Goal: Find specific page/section: Find specific page/section

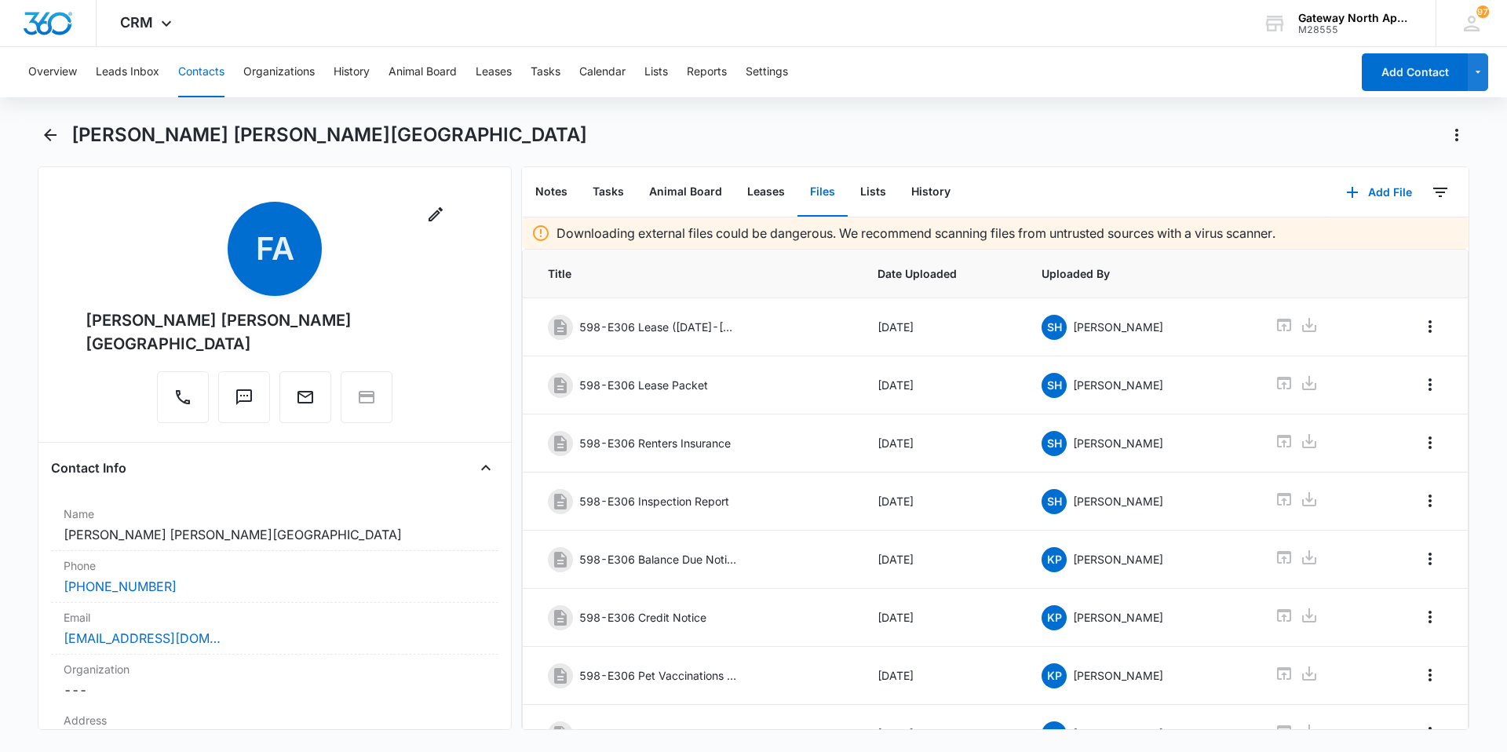
scroll to position [139, 0]
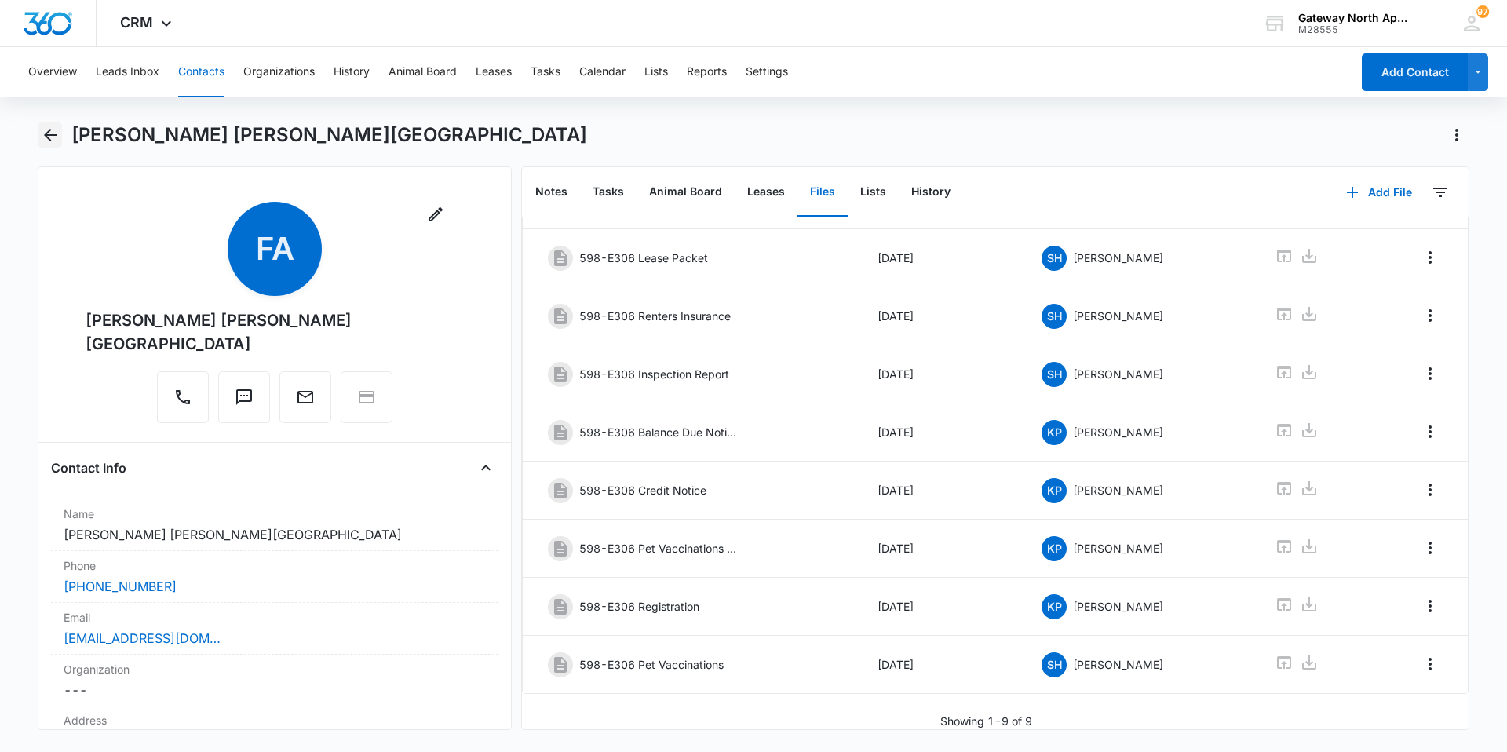
click at [53, 133] on icon "Back" at bounding box center [50, 135] width 19 height 19
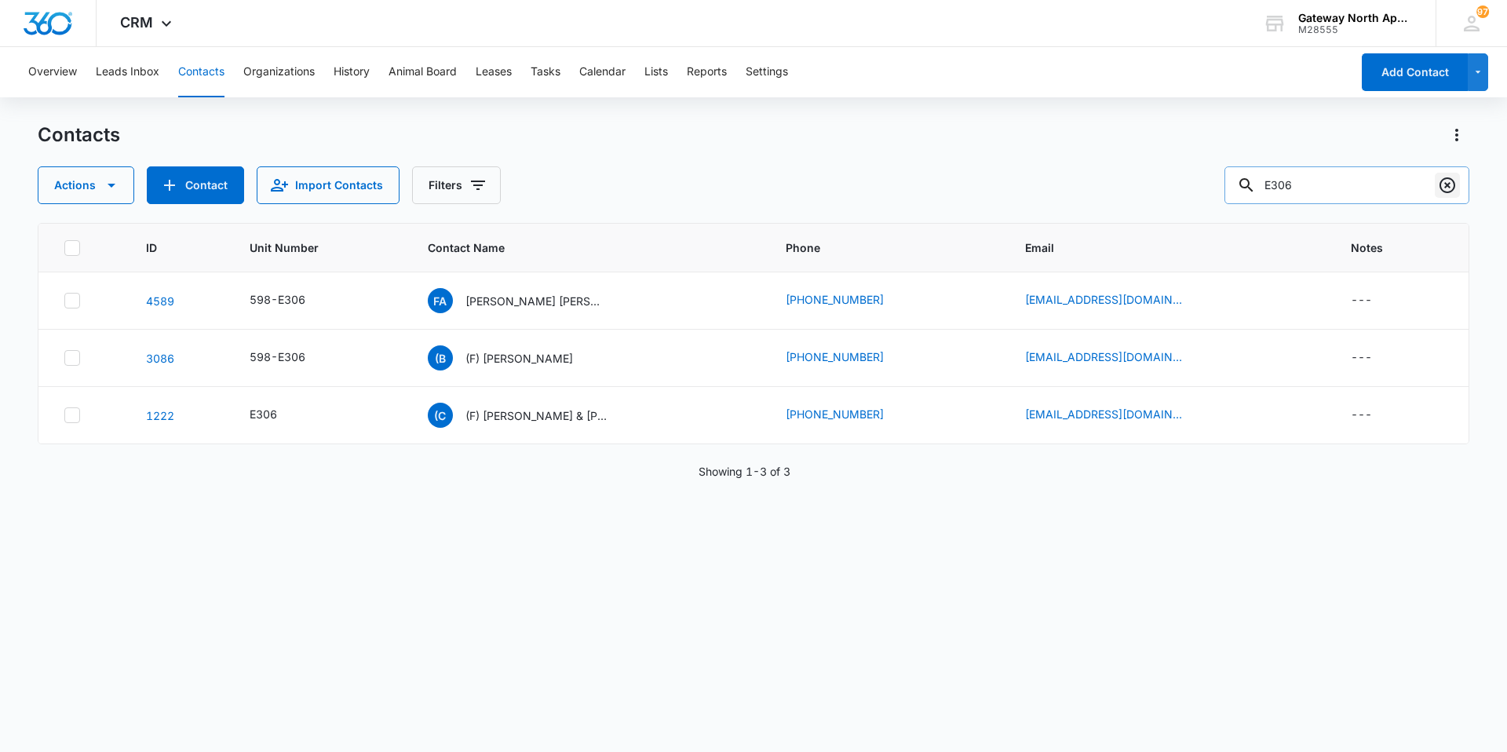
click at [1439, 185] on icon "Clear" at bounding box center [1447, 185] width 16 height 16
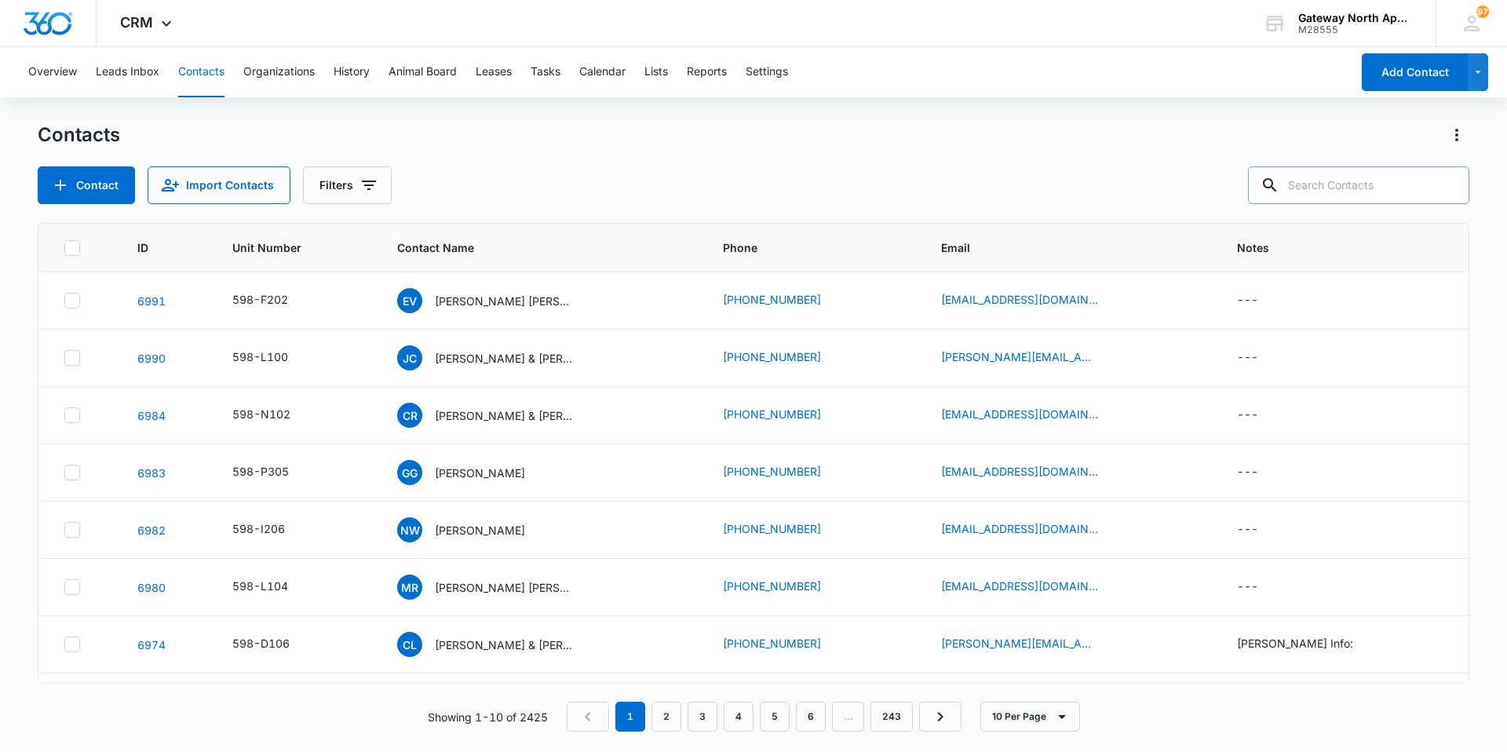
click at [1400, 182] on input "text" at bounding box center [1358, 185] width 221 height 38
type input "m102"
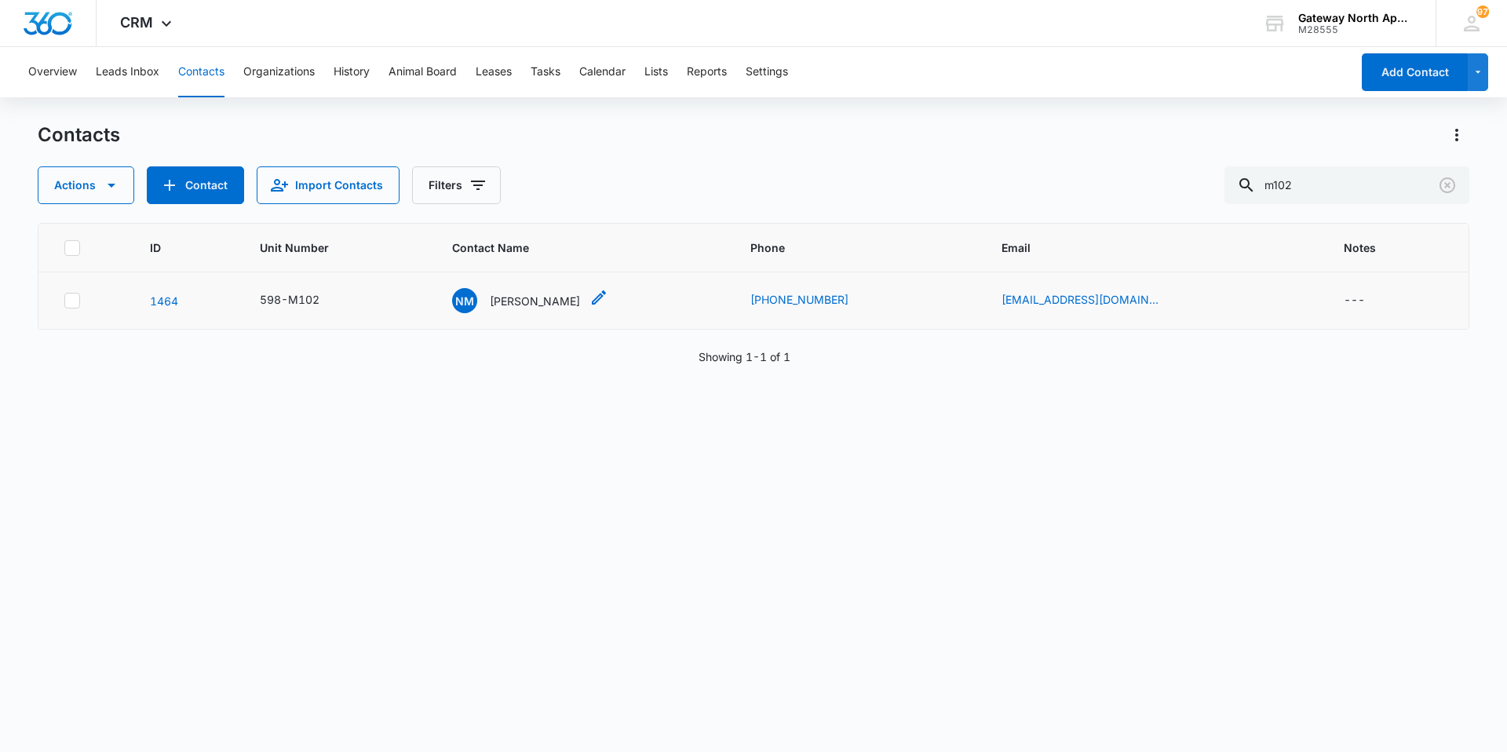
click at [566, 300] on p "[PERSON_NAME]" at bounding box center [535, 301] width 90 height 16
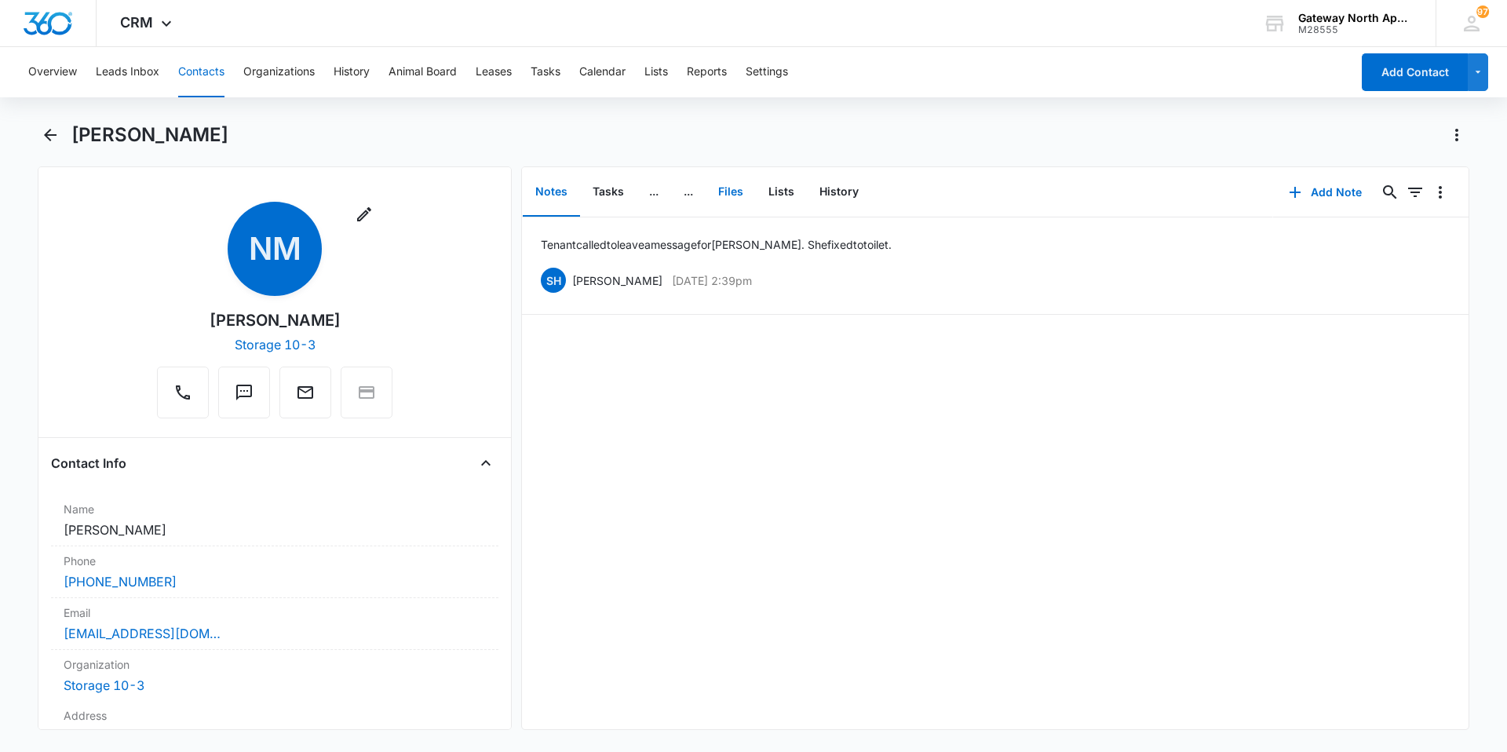
click at [735, 188] on button "Files" at bounding box center [731, 192] width 50 height 49
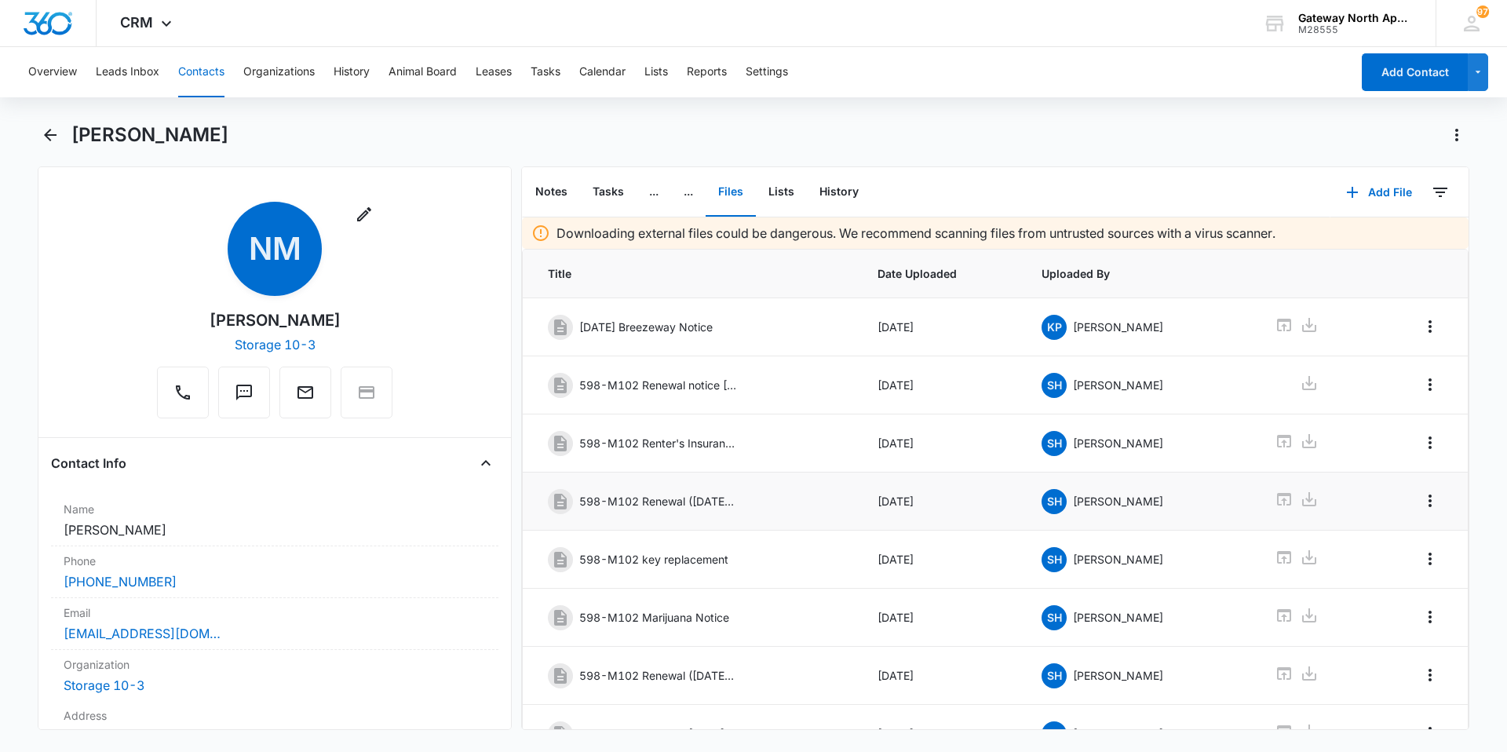
scroll to position [81, 0]
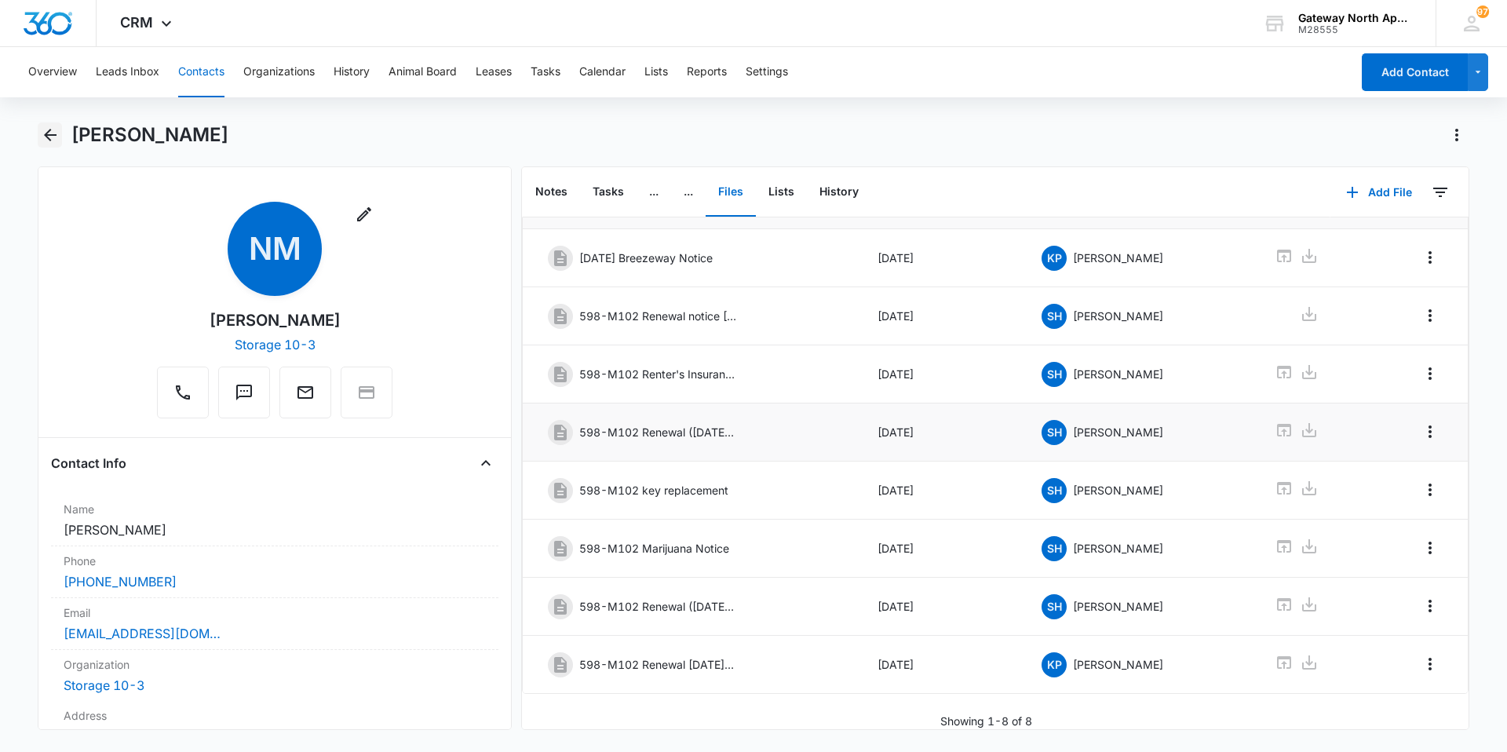
click at [47, 139] on icon "Back" at bounding box center [50, 135] width 19 height 19
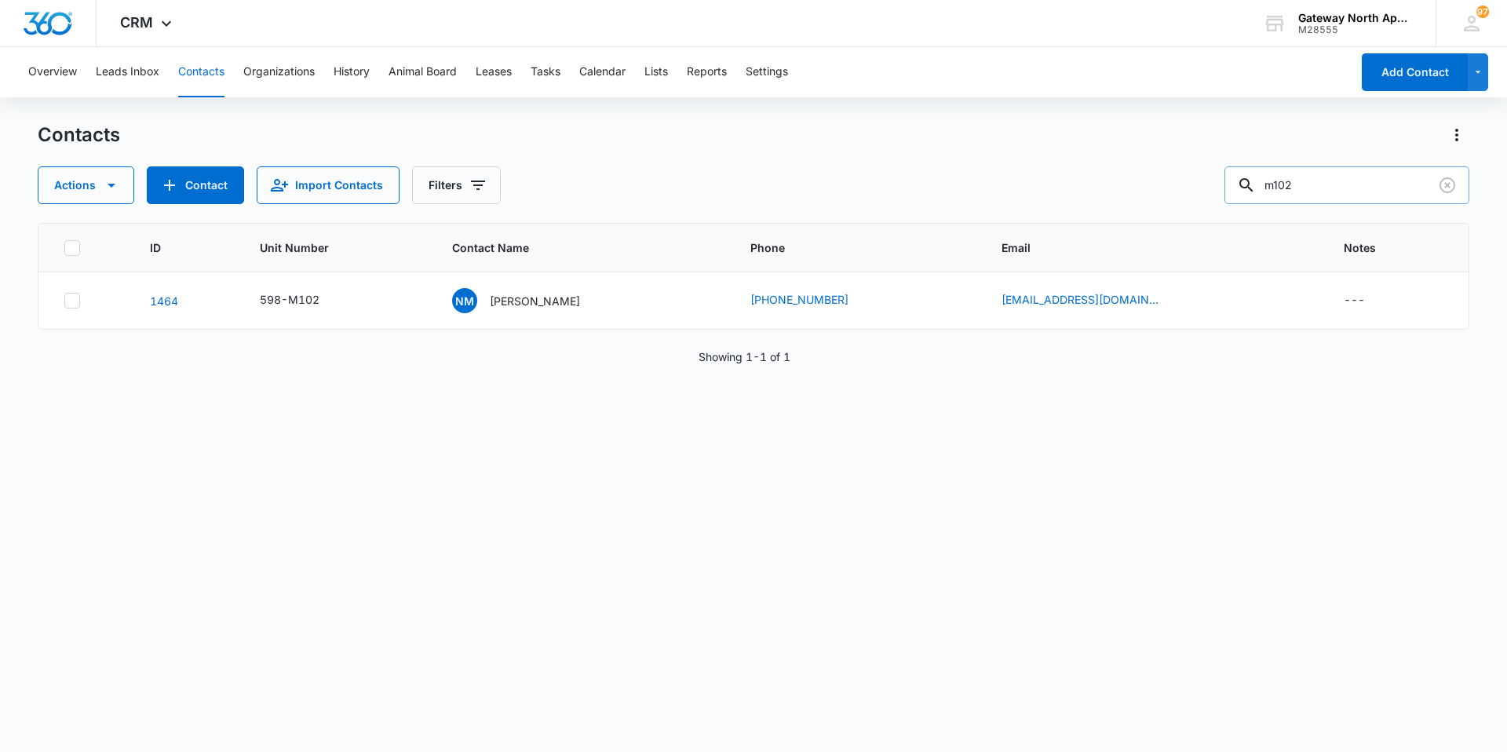
click at [1362, 193] on input "m102" at bounding box center [1346, 185] width 245 height 38
type input "m101"
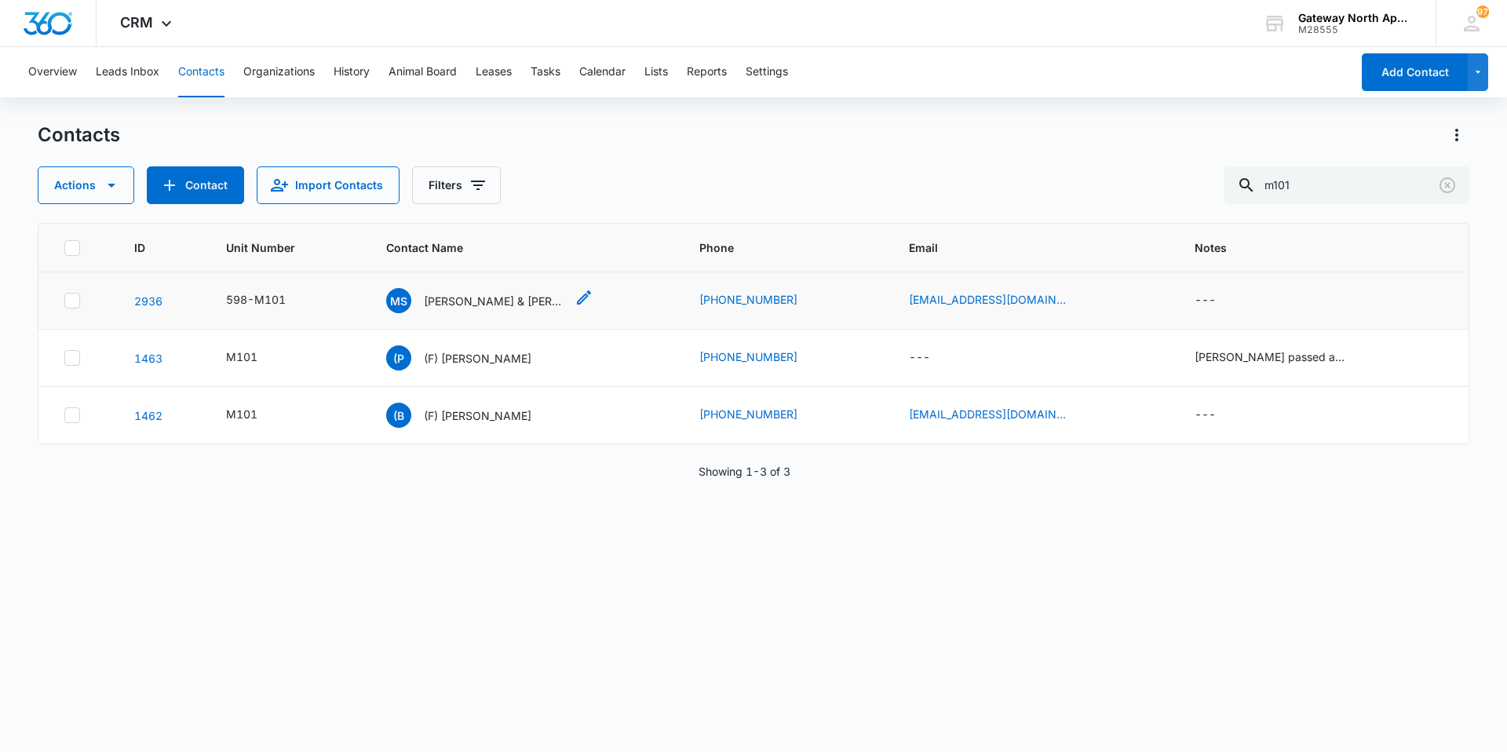
click at [522, 308] on p "[PERSON_NAME] & [PERSON_NAME]" at bounding box center [494, 301] width 141 height 16
